Goal: Find specific page/section

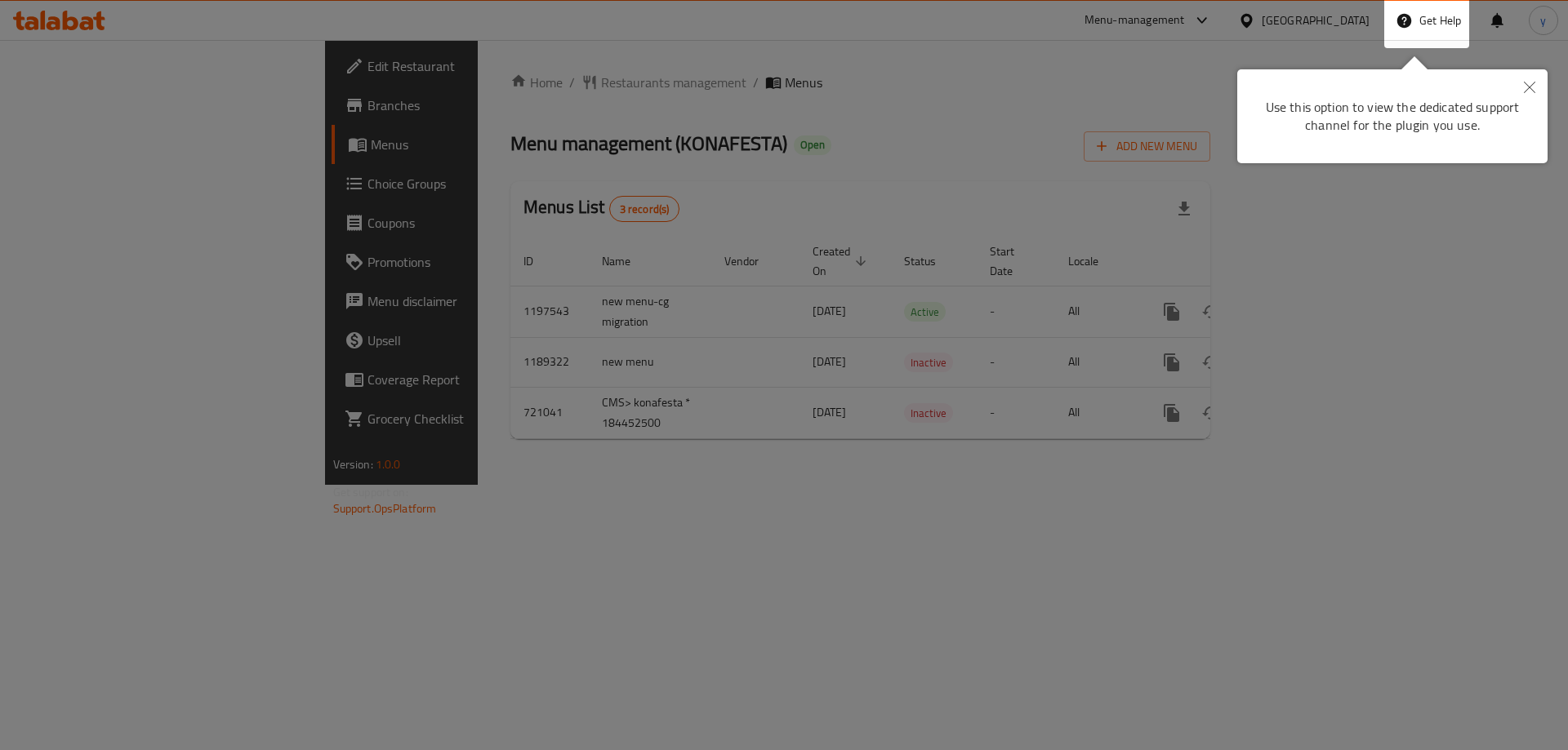
click at [935, 121] on div at bounding box center [784, 375] width 1568 height 750
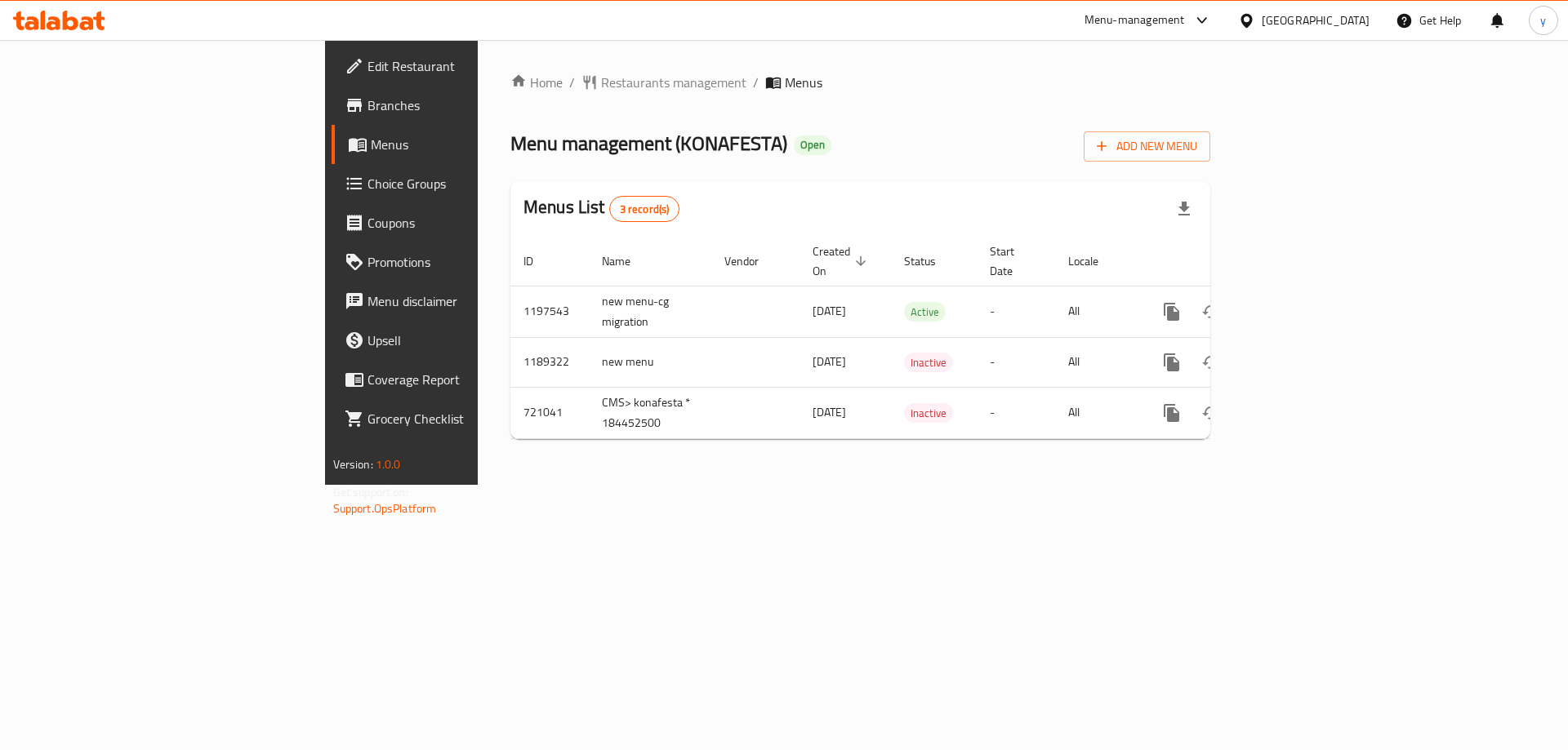
click at [1225, 36] on div "Menu-management" at bounding box center [1148, 21] width 153 height 39
click at [1255, 21] on icon at bounding box center [1247, 21] width 17 height 17
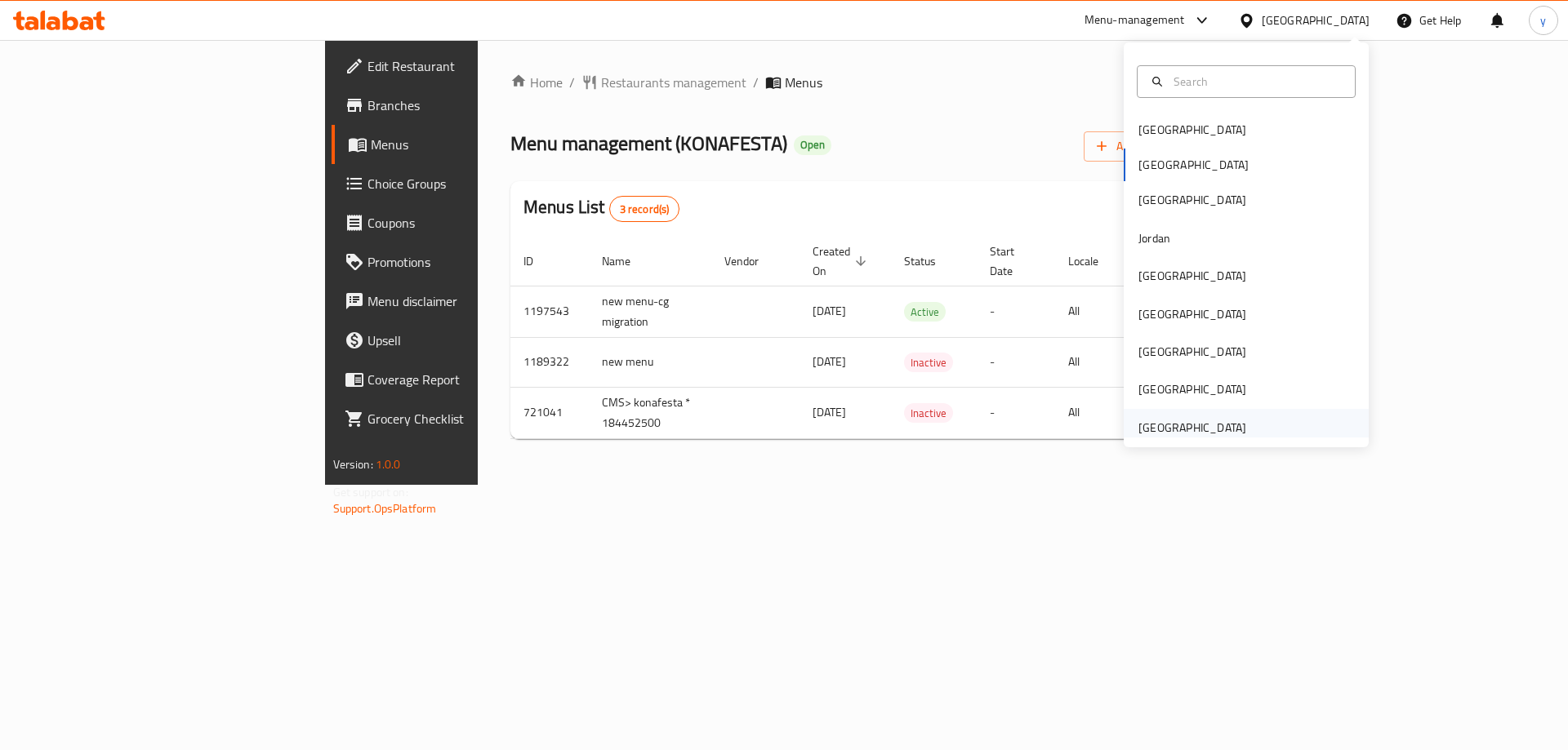
click at [1202, 427] on div "[GEOGRAPHIC_DATA]" at bounding box center [1191, 427] width 107 height 18
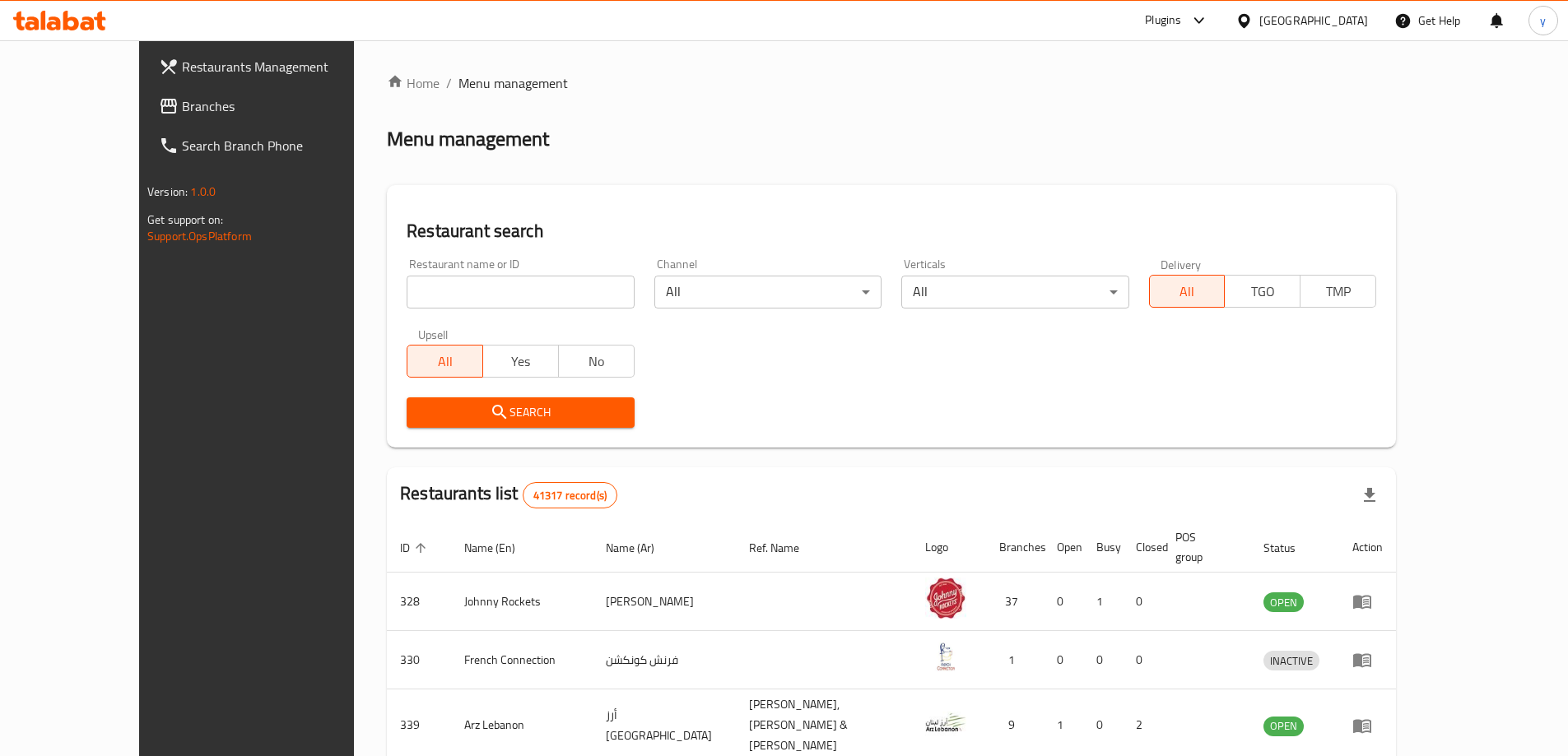
click at [182, 108] on span "Branches" at bounding box center [284, 105] width 206 height 20
